Goal: Task Accomplishment & Management: Complete application form

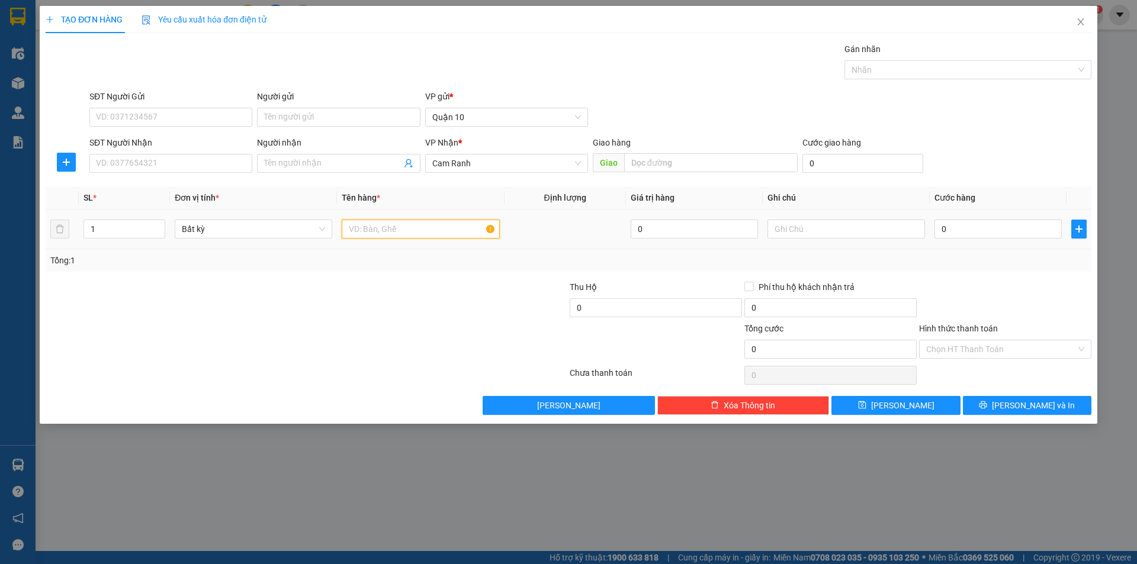
click at [392, 227] on input "text" at bounding box center [421, 229] width 158 height 19
type input "7"
click at [218, 167] on input "SĐT Người Nhận" at bounding box center [170, 163] width 163 height 19
paste input "0974611079"
type input "0974611079"
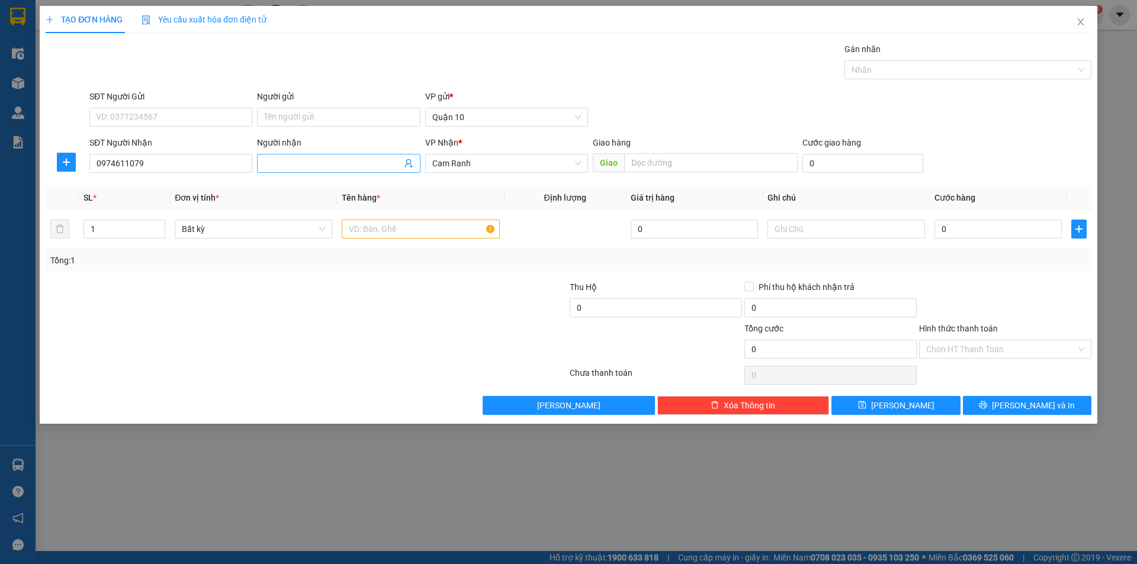
click at [326, 172] on span at bounding box center [338, 163] width 163 height 19
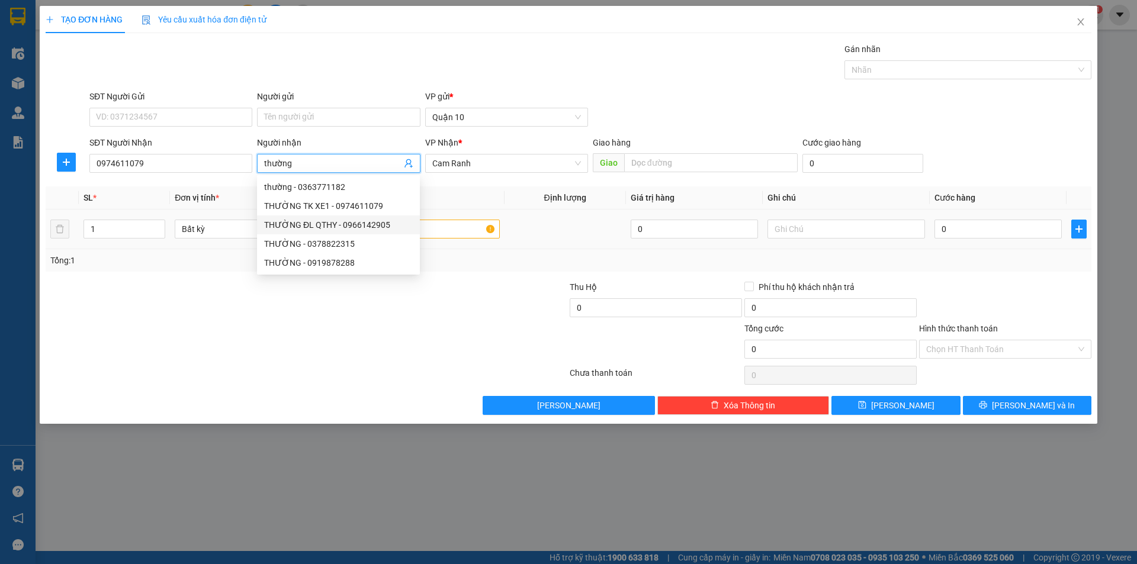
type input "thường"
click at [465, 231] on input "text" at bounding box center [421, 229] width 158 height 19
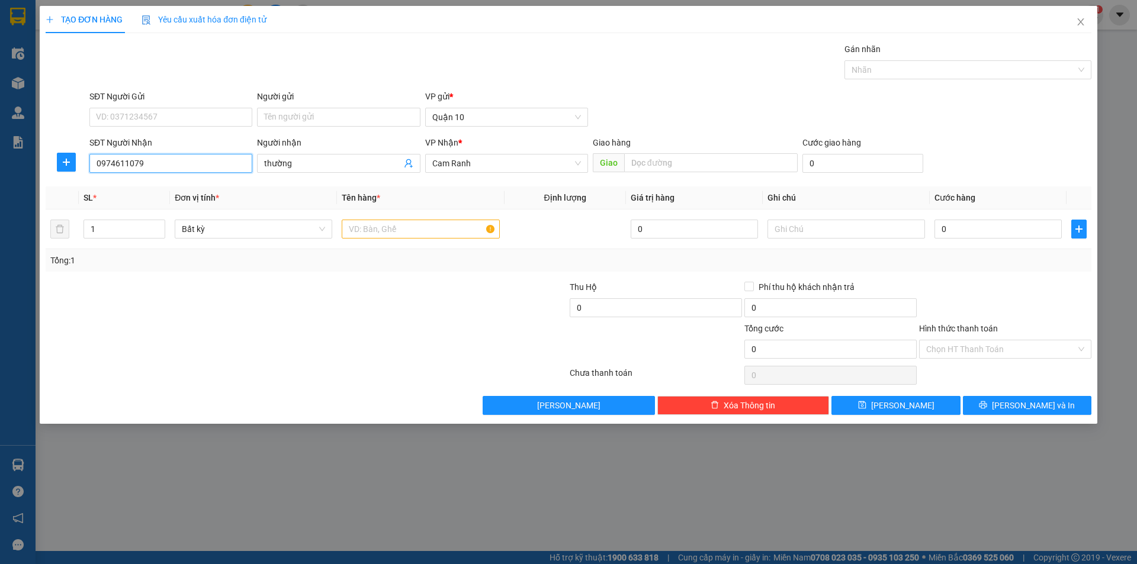
click at [193, 160] on input "0974611079" at bounding box center [170, 163] width 163 height 19
click at [307, 166] on input "thường" at bounding box center [332, 163] width 137 height 13
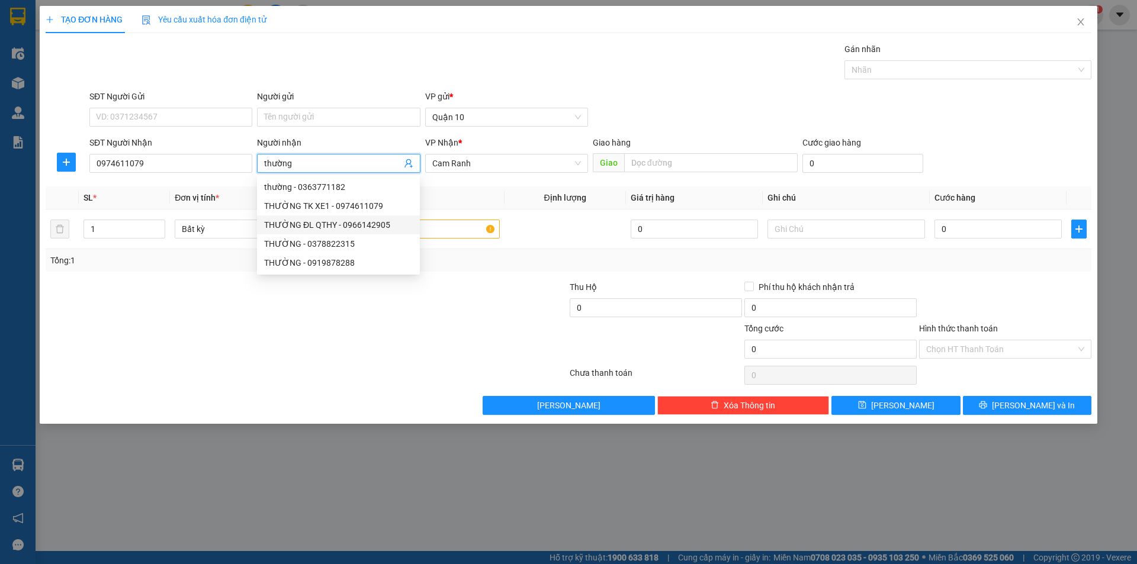
click at [368, 229] on div "THƯỜNG ĐL QTHY - 0966142905" at bounding box center [338, 225] width 149 height 13
type input "0966142905"
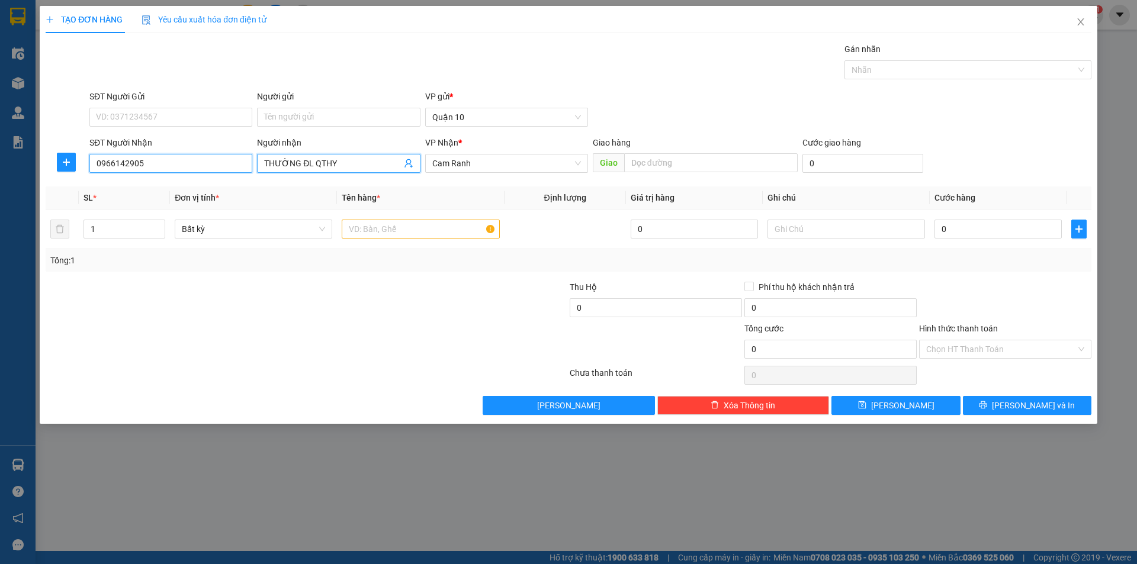
click at [169, 161] on input "0966142905" at bounding box center [170, 163] width 163 height 19
click at [392, 238] on input "text" at bounding box center [421, 229] width 158 height 19
drag, startPoint x: 357, startPoint y: 168, endPoint x: 353, endPoint y: 155, distance: 13.1
click at [353, 155] on span "THƯỜNG ĐL QTHY" at bounding box center [338, 163] width 163 height 19
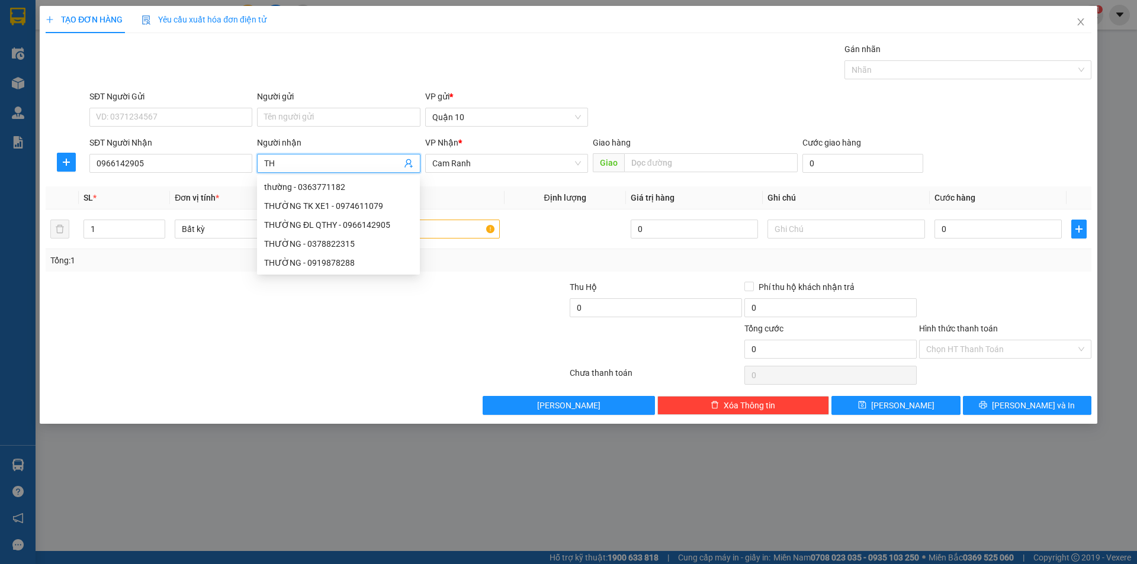
type input "T"
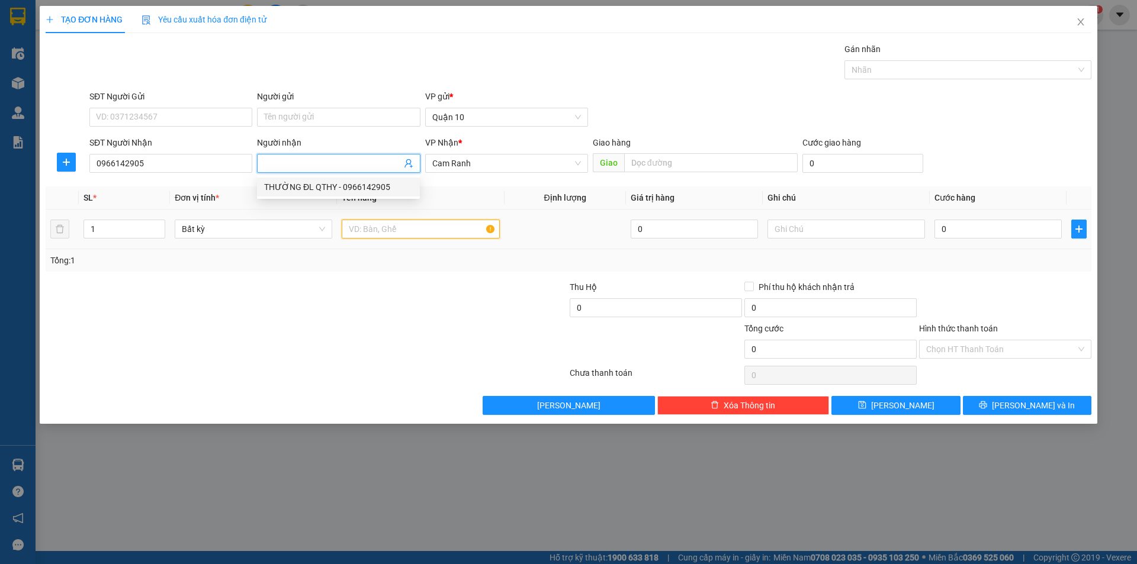
click at [394, 225] on input "text" at bounding box center [421, 229] width 158 height 19
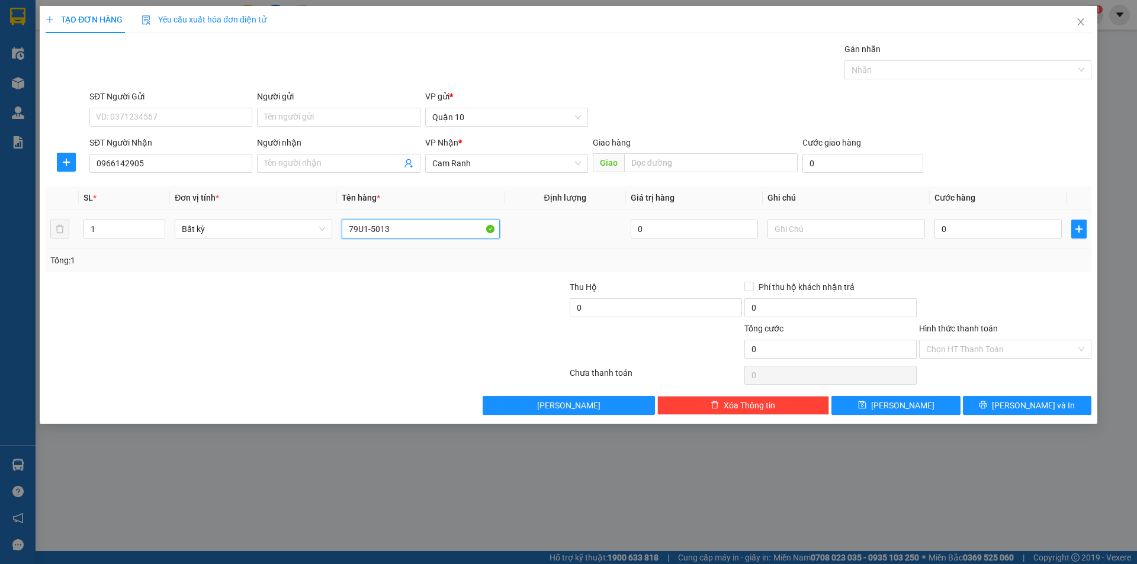
type input "79U1-5013"
click at [428, 253] on div "Tổng: 1" at bounding box center [569, 260] width 1046 height 23
click at [792, 239] on div at bounding box center [847, 229] width 158 height 24
click at [171, 164] on input "0966142905" at bounding box center [170, 163] width 163 height 19
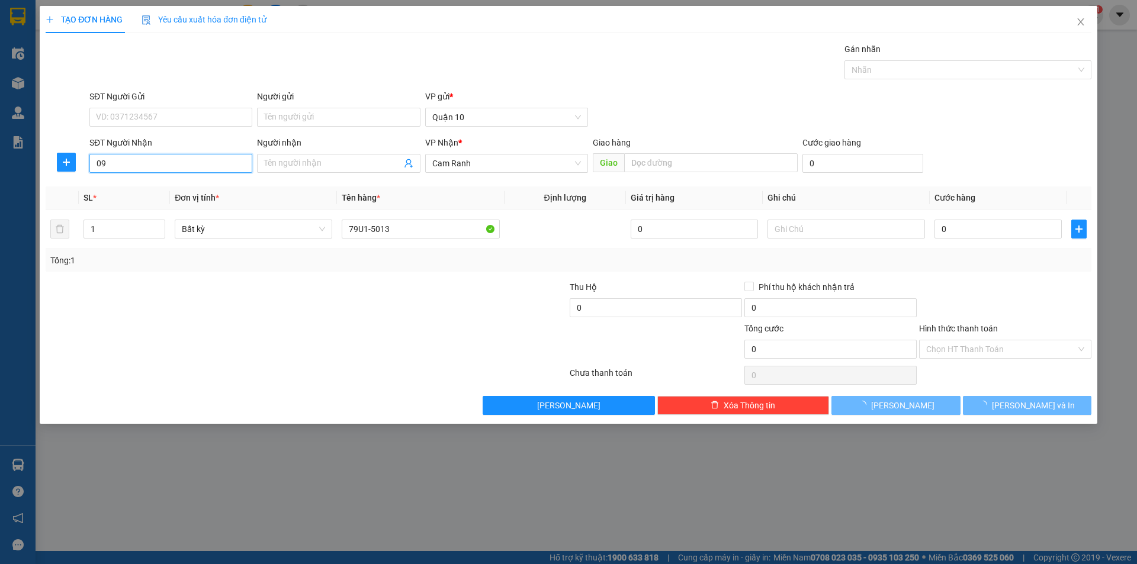
type input "0"
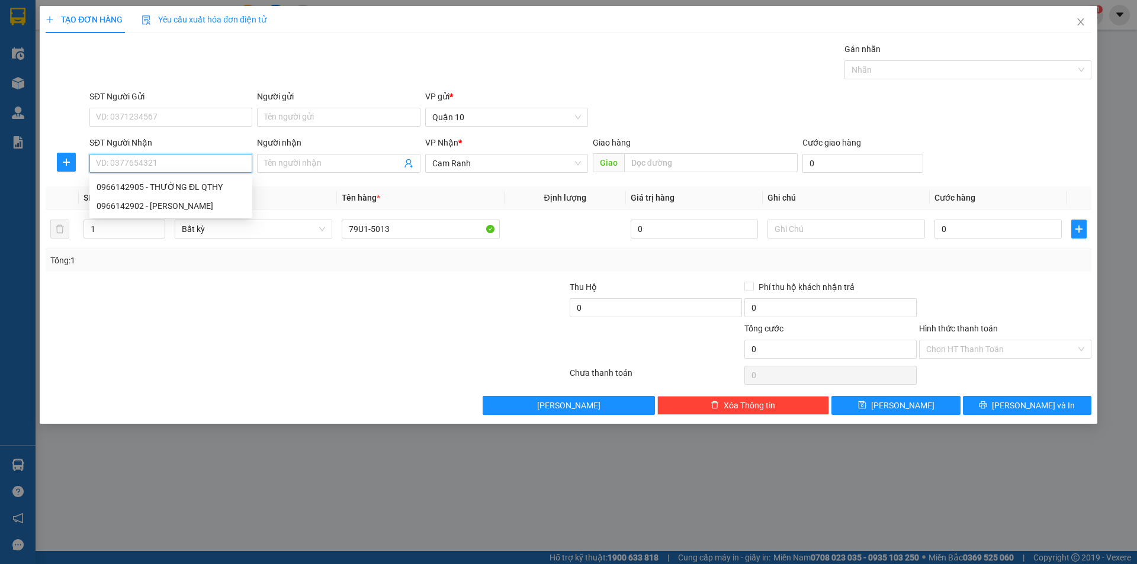
click at [171, 163] on input "SĐT Người Nhận" at bounding box center [170, 163] width 163 height 19
drag, startPoint x: 941, startPoint y: 216, endPoint x: 955, endPoint y: 223, distance: 16.2
click at [941, 216] on td "0" at bounding box center [998, 230] width 137 height 40
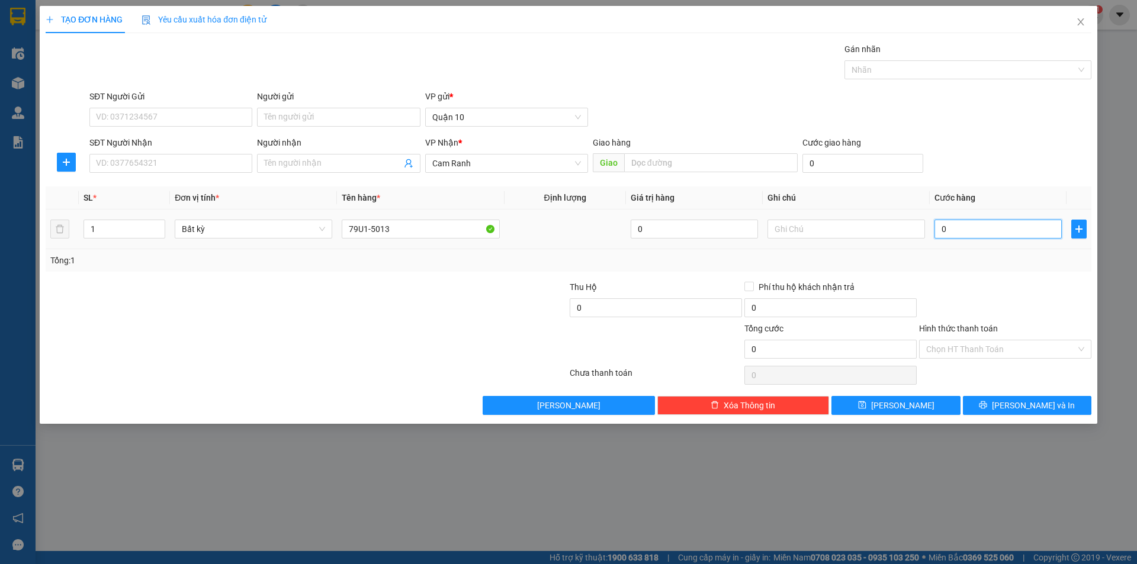
click at [963, 227] on input "0" at bounding box center [998, 229] width 127 height 19
type input "3"
type input "35"
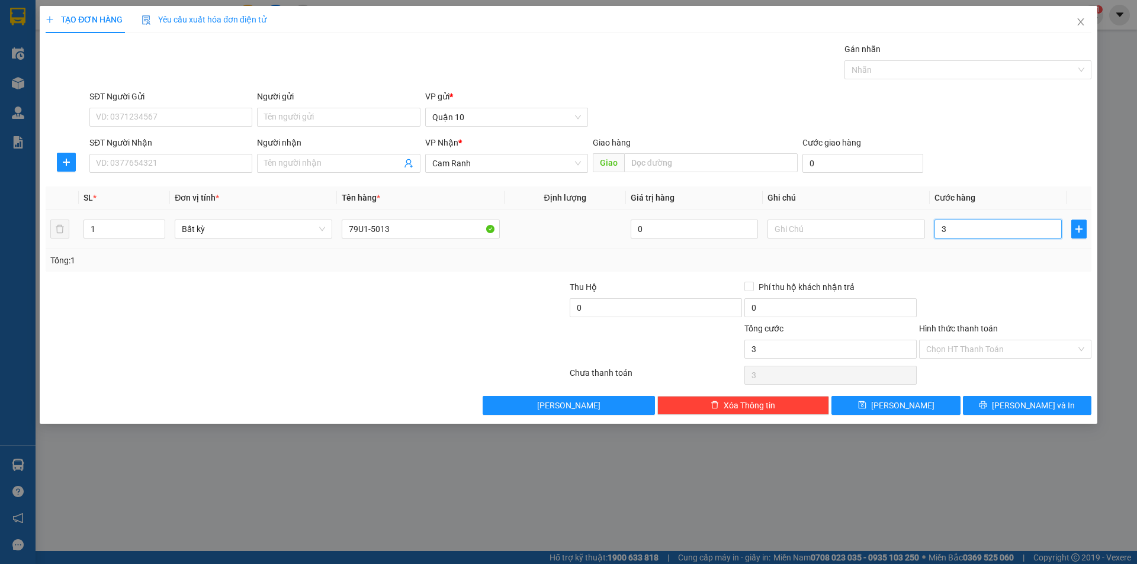
type input "35"
type input "350"
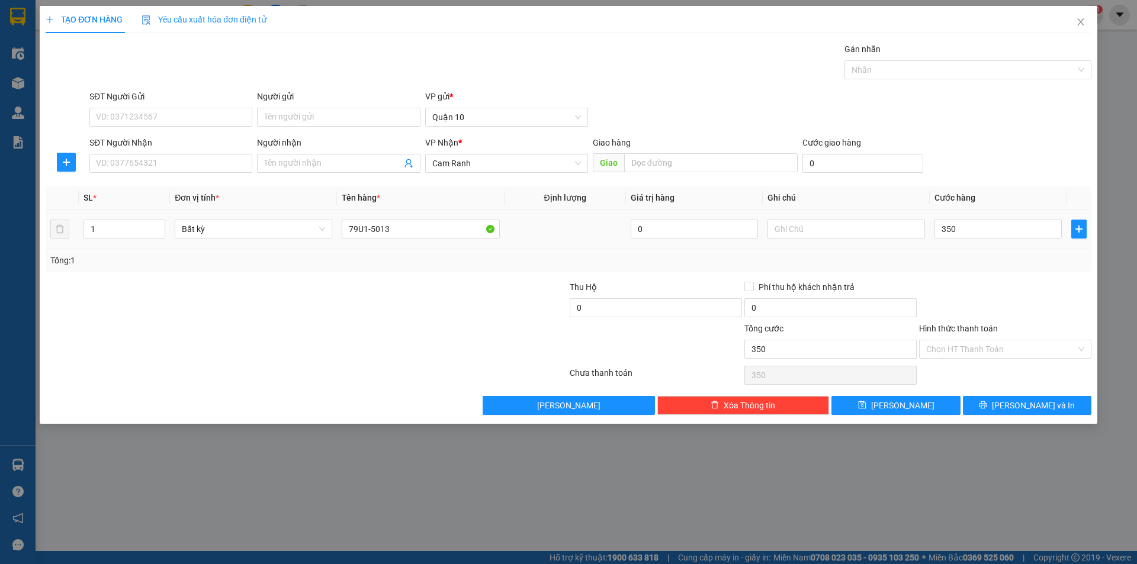
type input "350.000"
click at [985, 267] on div "Tổng: 1" at bounding box center [569, 260] width 1046 height 23
click at [235, 171] on input "SĐT Người Nhận" at bounding box center [170, 163] width 163 height 19
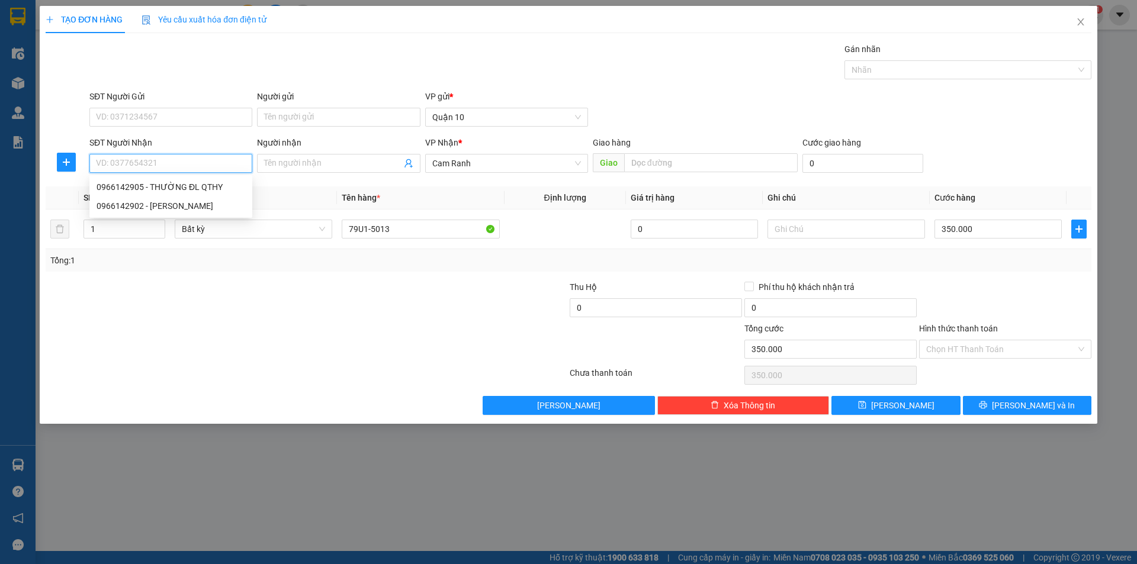
paste input "0974611079"
type input "0974611079"
click at [301, 169] on input "Người nhận" at bounding box center [332, 163] width 137 height 13
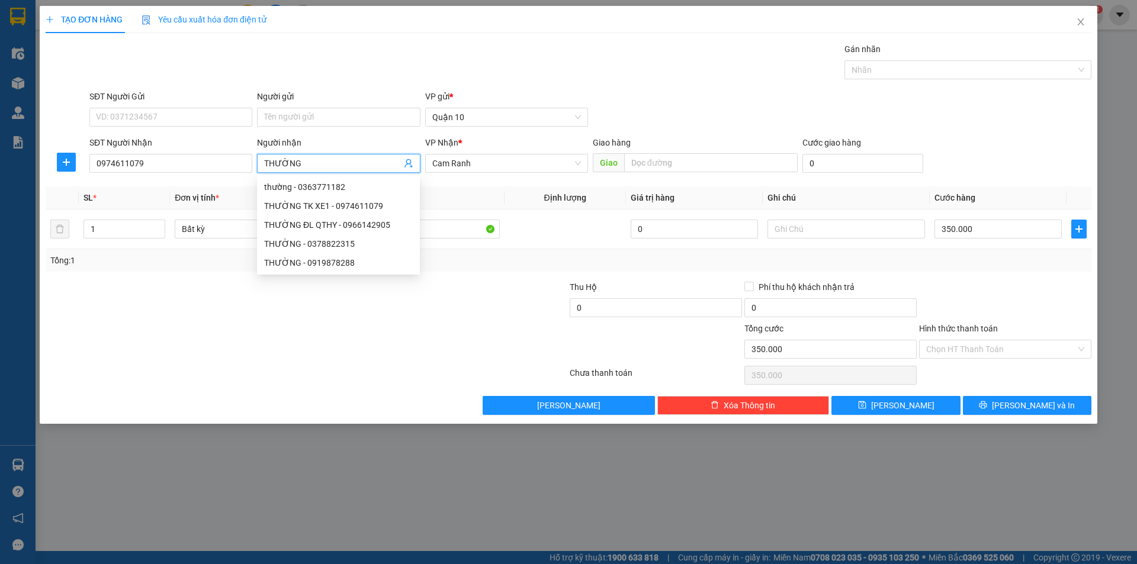
type input "THƯỜNG"
drag, startPoint x: 952, startPoint y: 297, endPoint x: 958, endPoint y: 308, distance: 11.9
click at [954, 299] on div at bounding box center [1005, 301] width 175 height 41
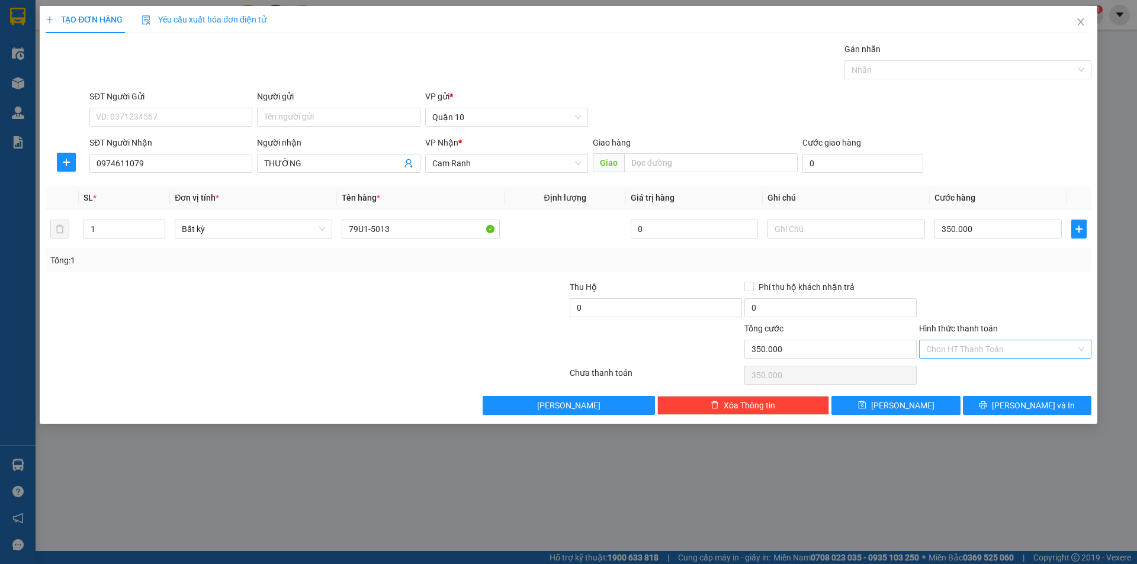
click at [970, 348] on input "Hình thức thanh toán" at bounding box center [1001, 350] width 150 height 18
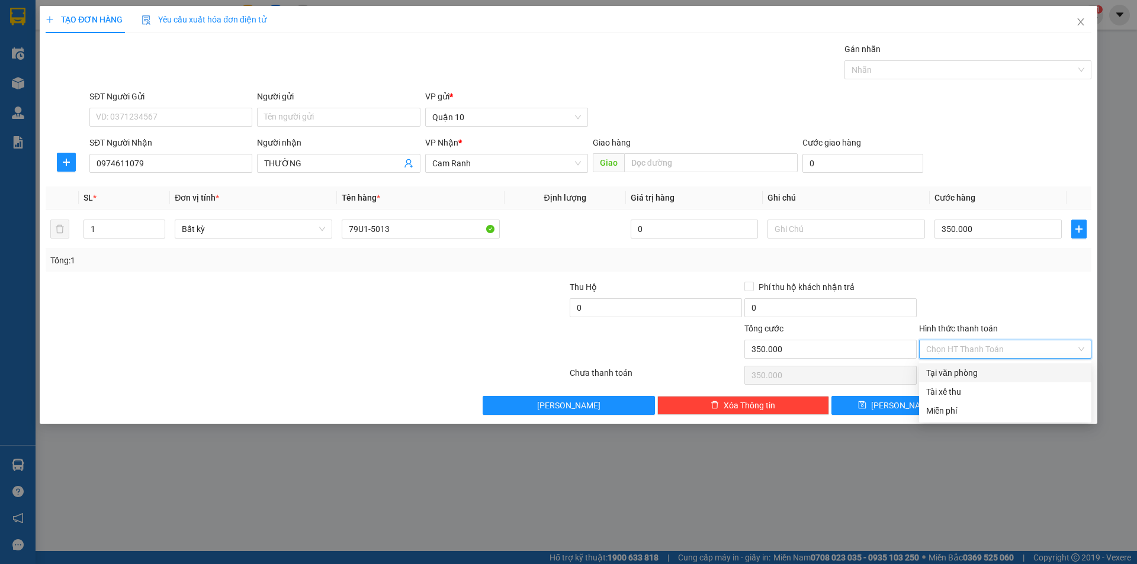
click at [970, 368] on div "Tại văn phòng" at bounding box center [1005, 373] width 158 height 13
type input "0"
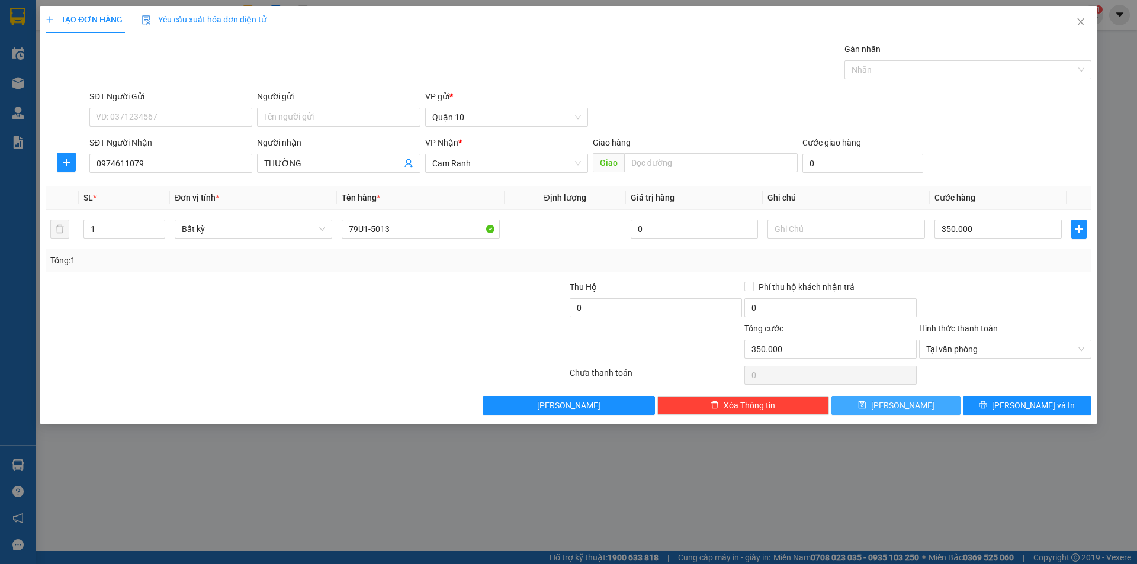
click at [886, 397] on button "[PERSON_NAME]" at bounding box center [896, 405] width 129 height 19
type input "0"
click at [1080, 18] on icon "close" at bounding box center [1080, 21] width 9 height 9
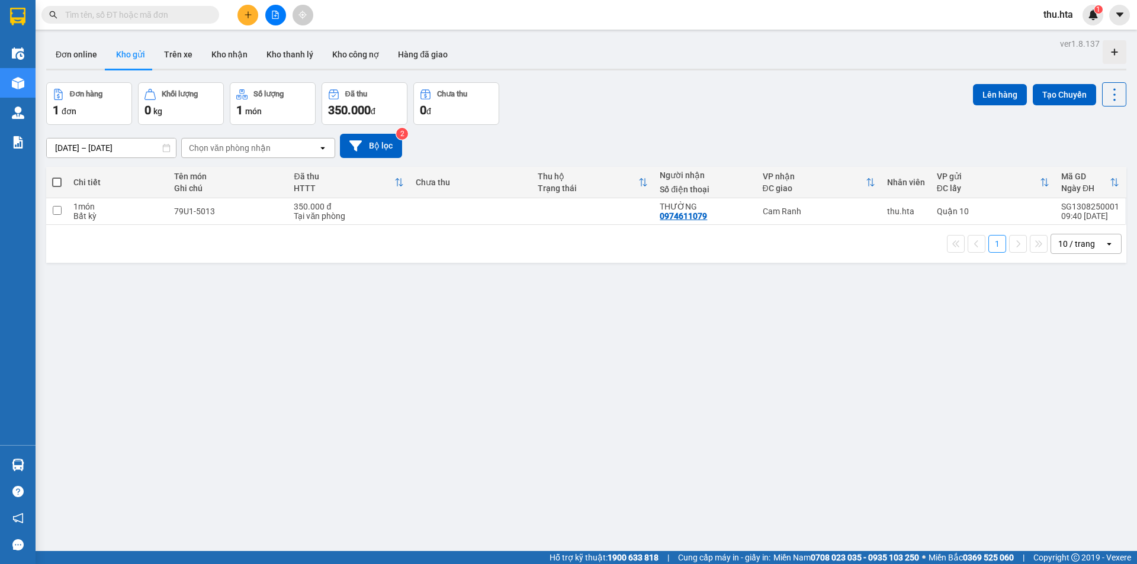
drag, startPoint x: 1068, startPoint y: 236, endPoint x: 1075, endPoint y: 252, distance: 18.0
click at [1070, 240] on div "10 / trang" at bounding box center [1077, 244] width 53 height 19
click at [1067, 370] on span "100 / trang" at bounding box center [1072, 376] width 43 height 12
click at [1029, 212] on icon at bounding box center [1033, 211] width 8 height 8
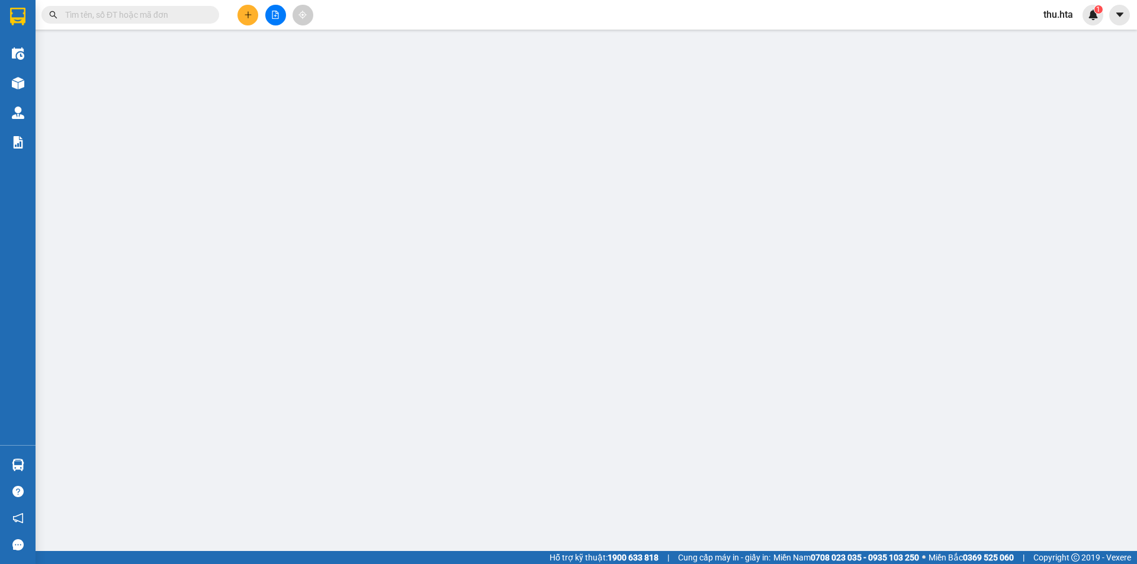
type input "0974611079"
type input "THƯỜNG"
type input "350.000"
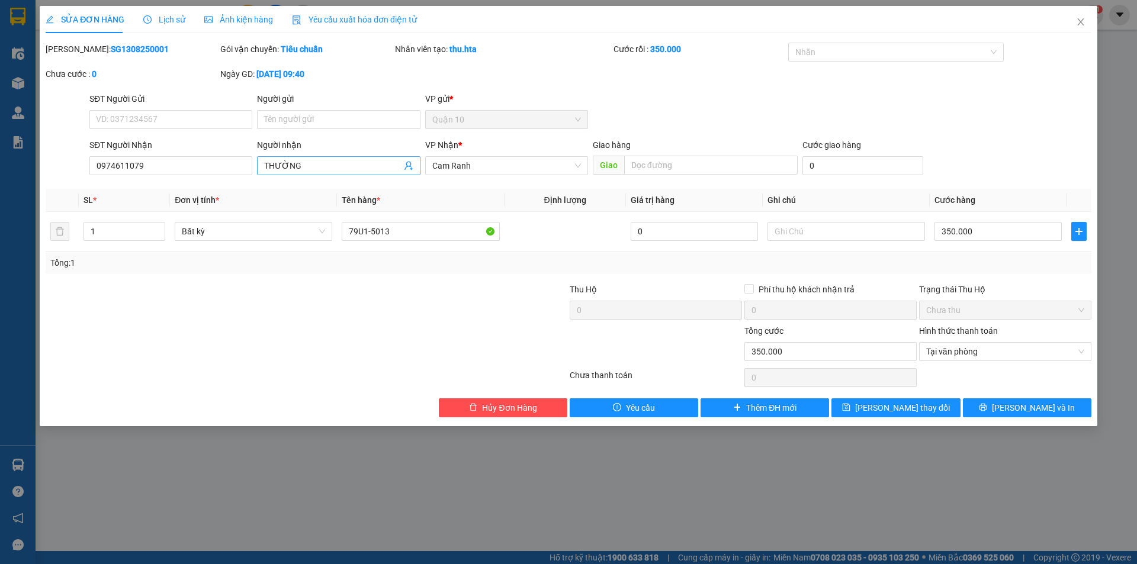
click at [313, 168] on input "THƯỜNG" at bounding box center [332, 165] width 137 height 13
click at [308, 165] on input "THƯỜNG XE DI THEO KHÁCH XE 1" at bounding box center [332, 165] width 137 height 13
type input "THƯỜNG DI THEO KHÁCH XE 1"
click at [825, 235] on input "text" at bounding box center [847, 231] width 158 height 19
type input "XE 1"
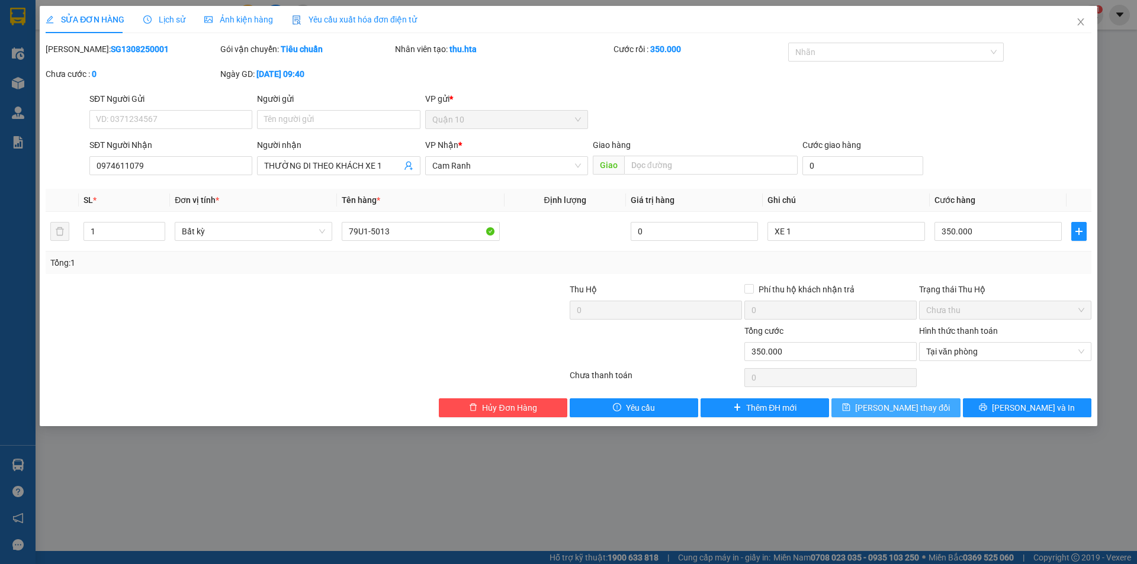
click at [912, 404] on span "[PERSON_NAME] thay đổi" at bounding box center [902, 408] width 95 height 13
